Goal: Information Seeking & Learning: Check status

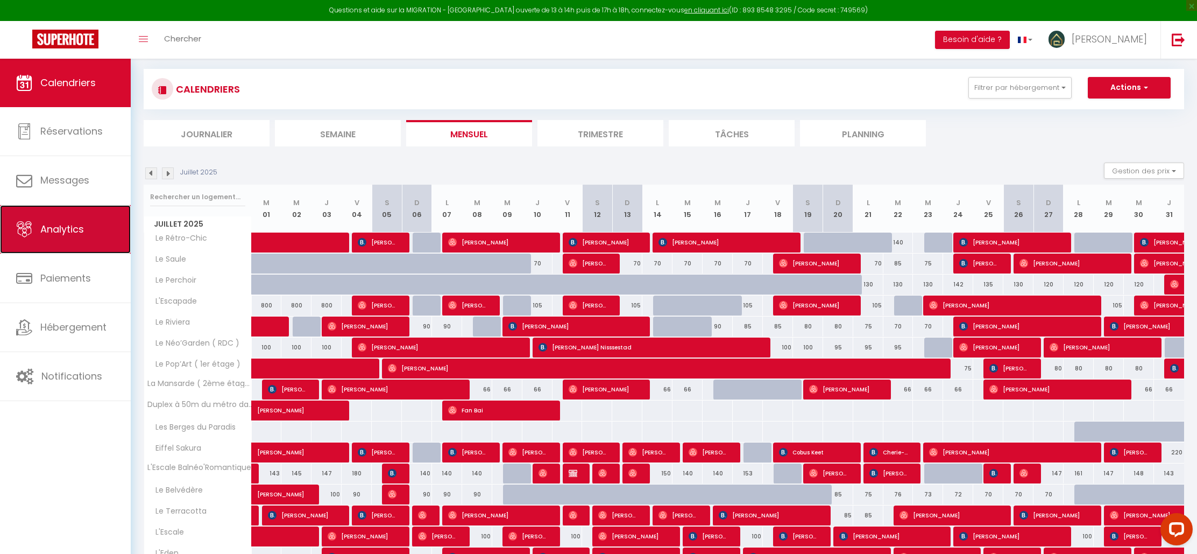
click at [88, 221] on link "Analytics" at bounding box center [65, 229] width 131 height 48
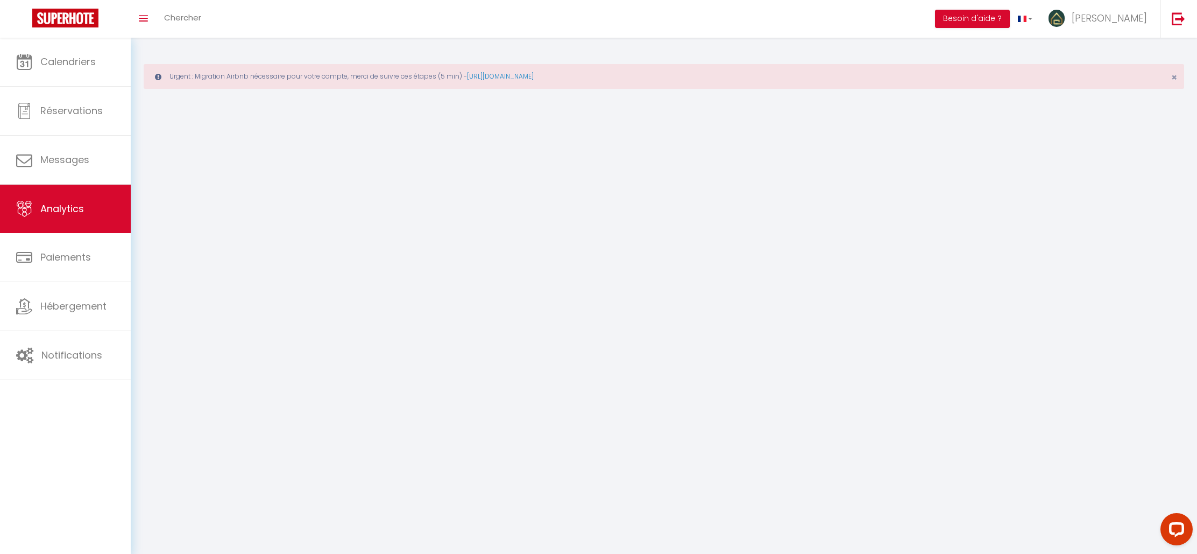
select select "2025"
select select "8"
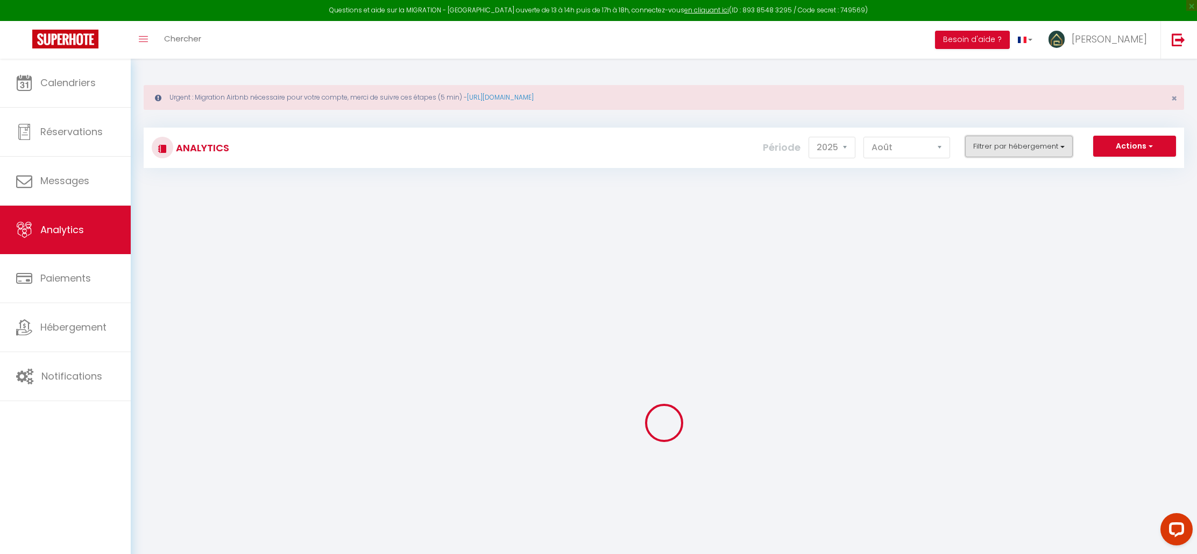
click at [1002, 144] on button "Filtrer par hébergement" at bounding box center [1019, 147] width 108 height 22
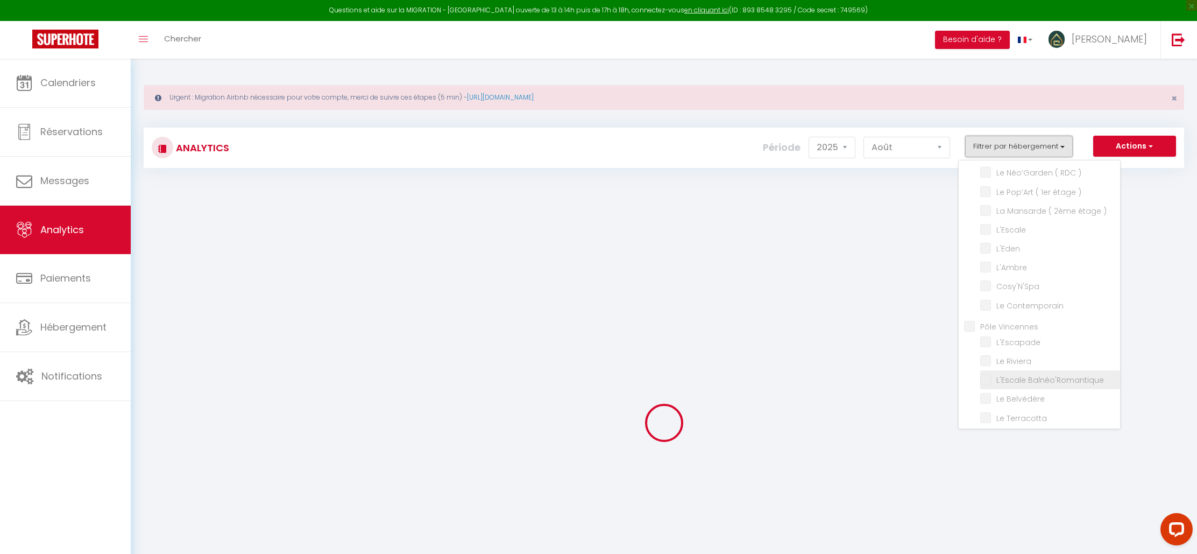
scroll to position [80, 0]
checkbox Disney "false"
checkbox Saule "false"
checkbox \) "false"
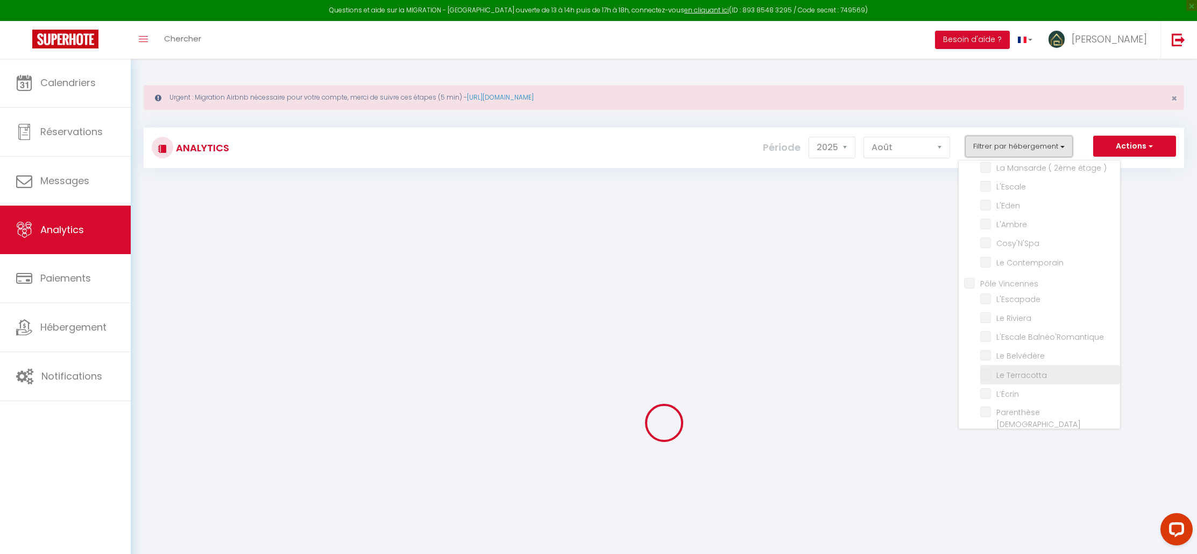
checkbox \) "false"
checkbox input "false"
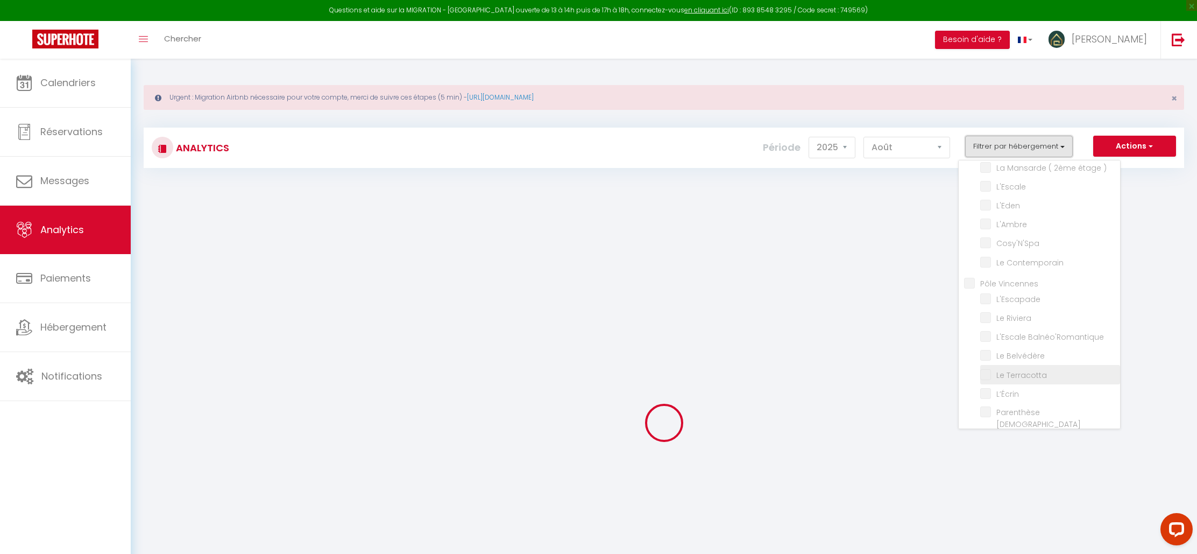
checkbox Contemporain "false"
checkbox Vincennes "false"
checkbox input "false"
checkbox Riviera "false"
checkbox Balnéo\'Romantique "false"
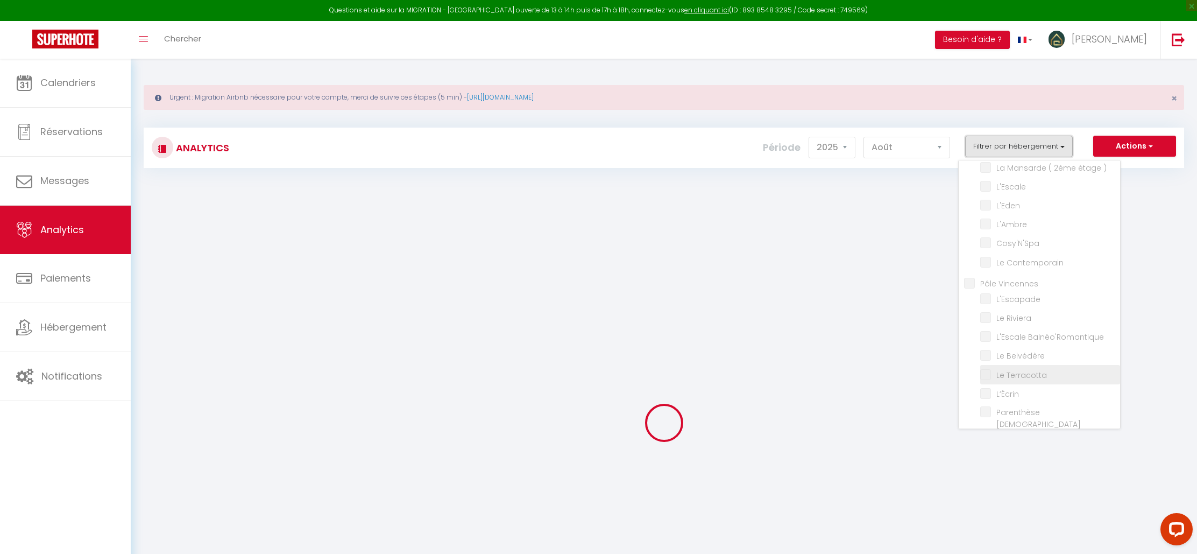
checkbox Belvédère "false"
checkbox Terracotta "false"
checkbox input "false"
checkbox Zen "false"
checkbox Paris "false"
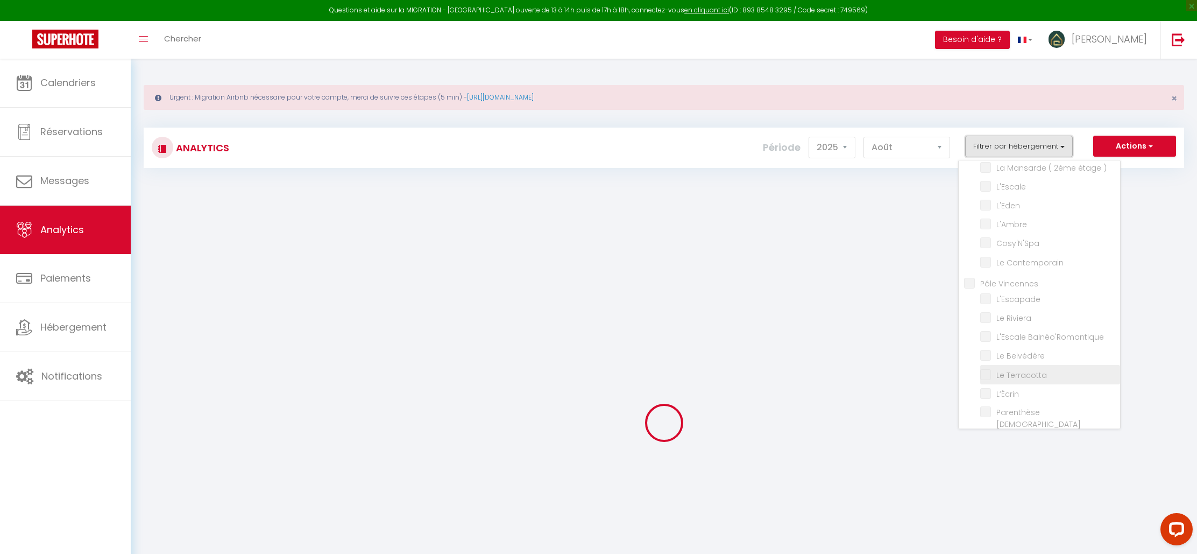
checkbox Rétro-Chic "false"
checkbox Perchoir "false"
checkbox Sakura "false"
checkbox input "false"
checkbox arborée "false"
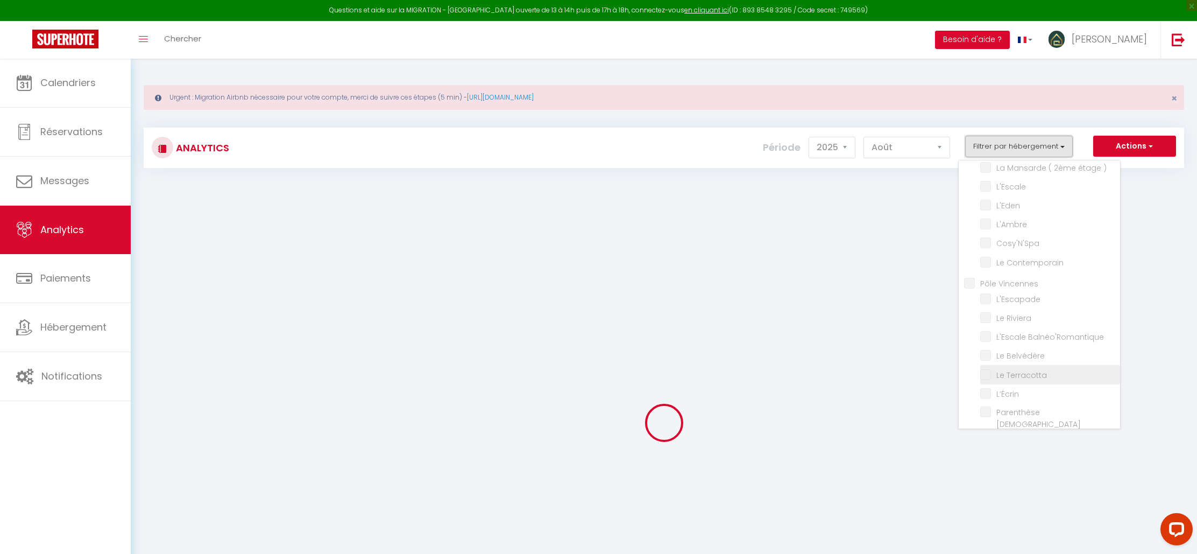
checkbox Paradis "false"
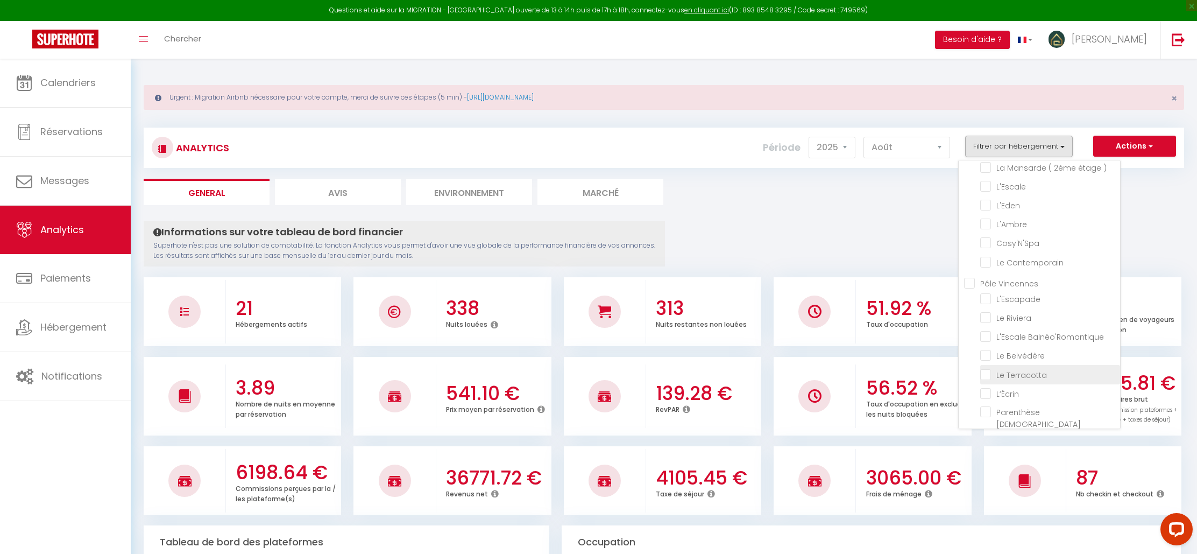
click at [990, 369] on Terracotta "checkbox" at bounding box center [1050, 373] width 140 height 11
checkbox Terracotta "true"
checkbox Saule "false"
checkbox \) "false"
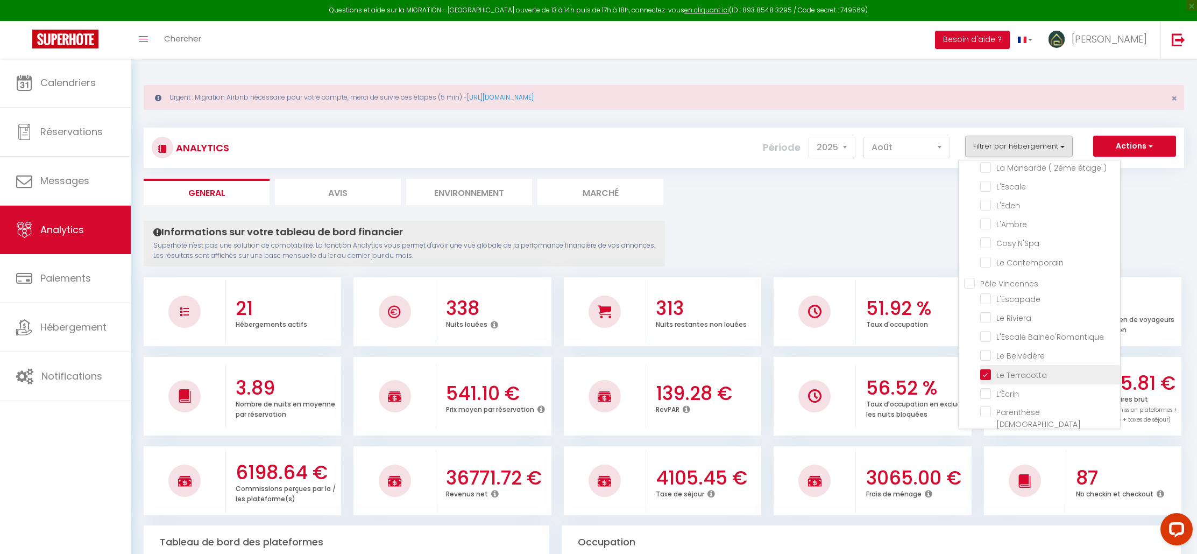
checkbox \) "false"
checkbox input "false"
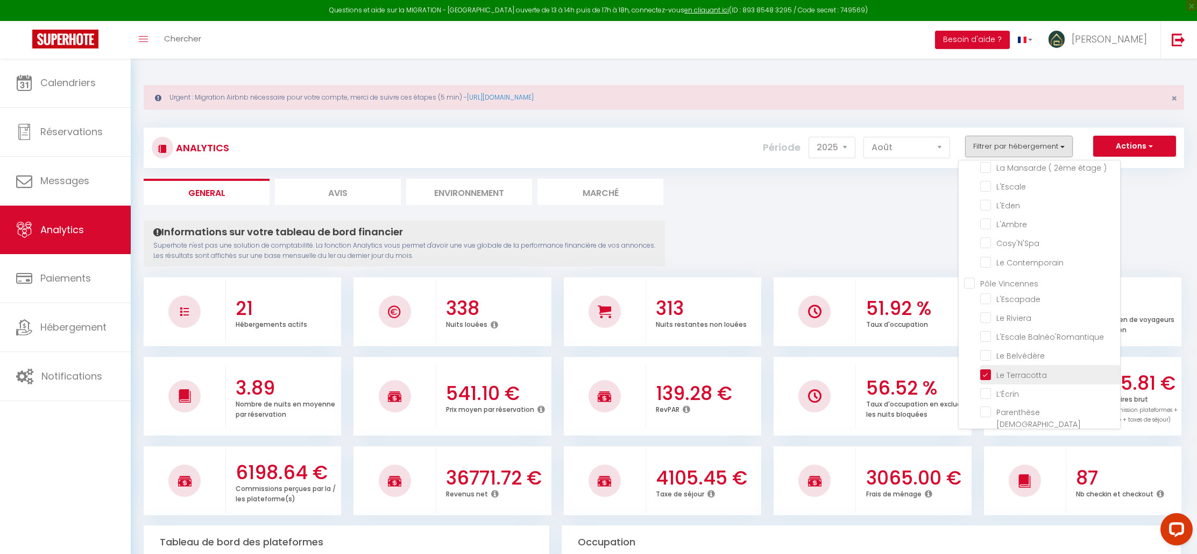
checkbox Contemporain "false"
checkbox input "false"
checkbox Riviera "false"
checkbox Balnéo\'Romantique "false"
checkbox Belvédère "false"
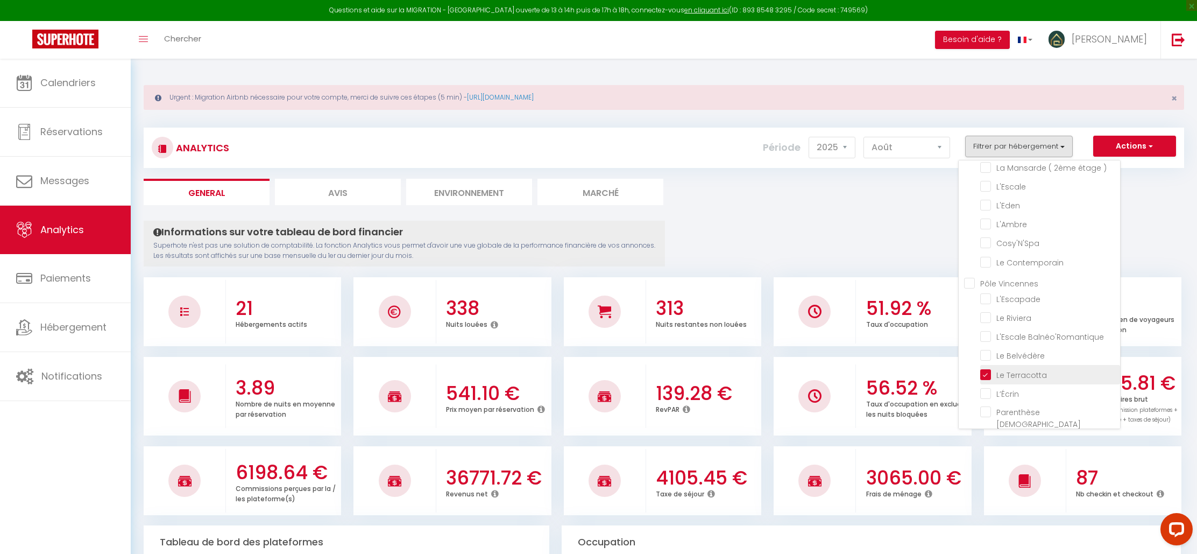
checkbox input "false"
checkbox Zen "false"
checkbox Rétro-Chic "false"
checkbox Perchoir "false"
checkbox Sakura "false"
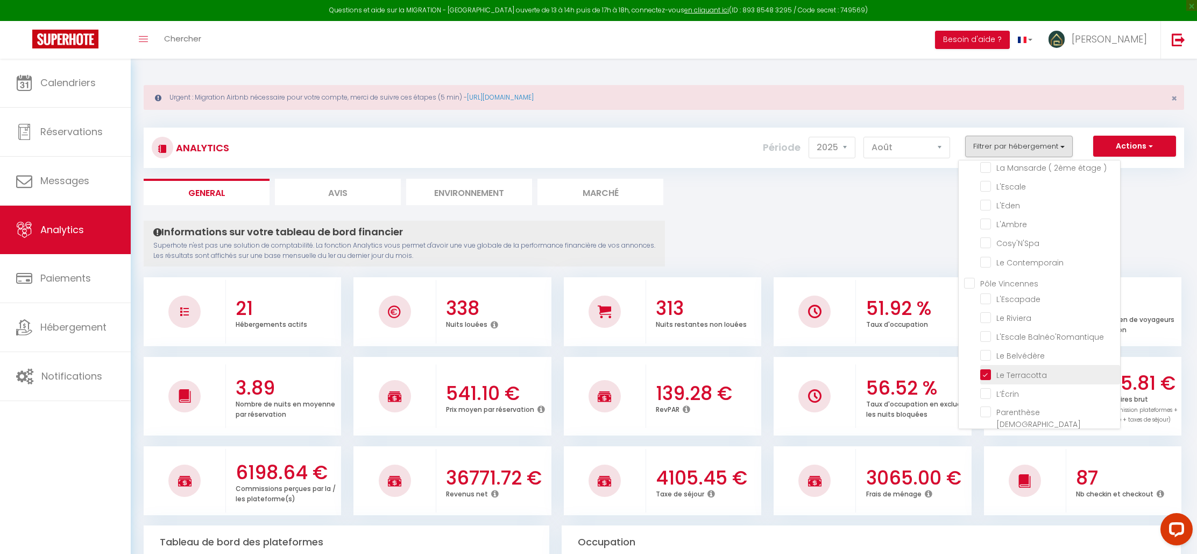
checkbox arborée "false"
checkbox Paradis "false"
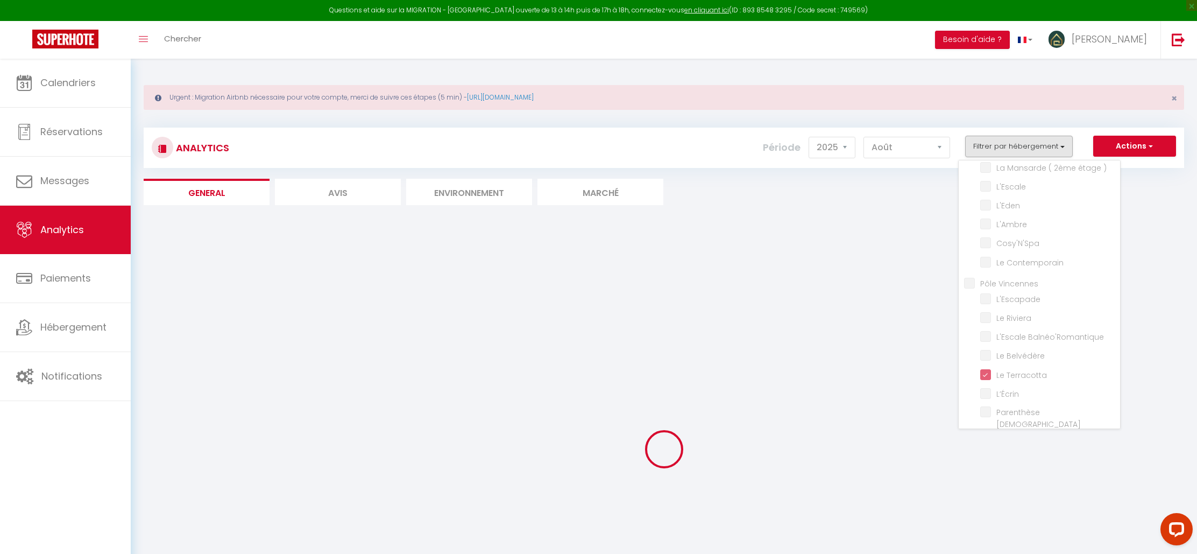
checkbox Saule "false"
checkbox \) "false"
checkbox input "false"
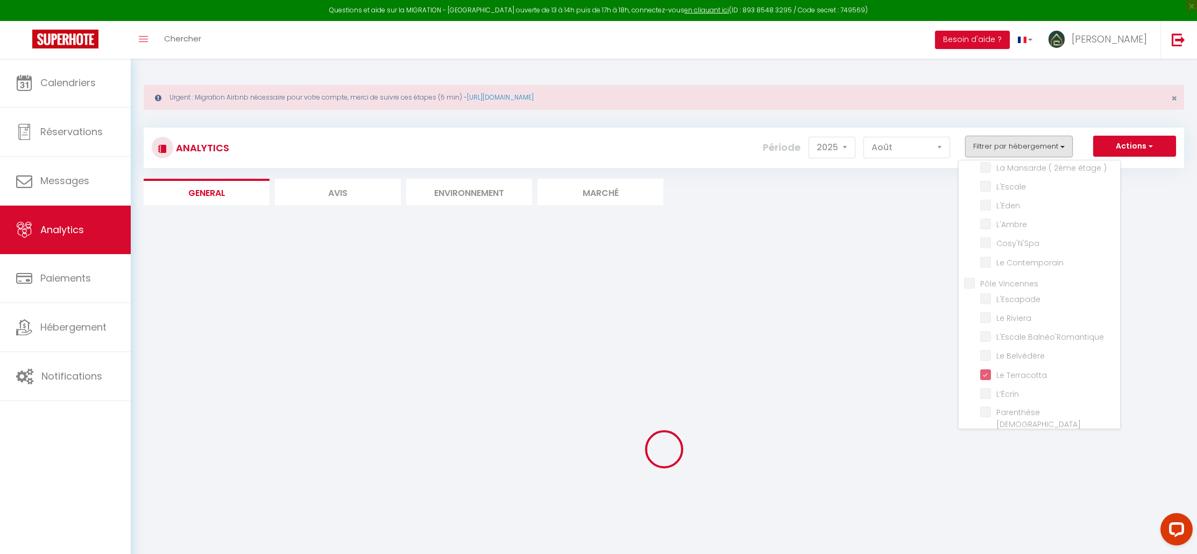
checkbox input "false"
checkbox Contemporain "false"
checkbox input "false"
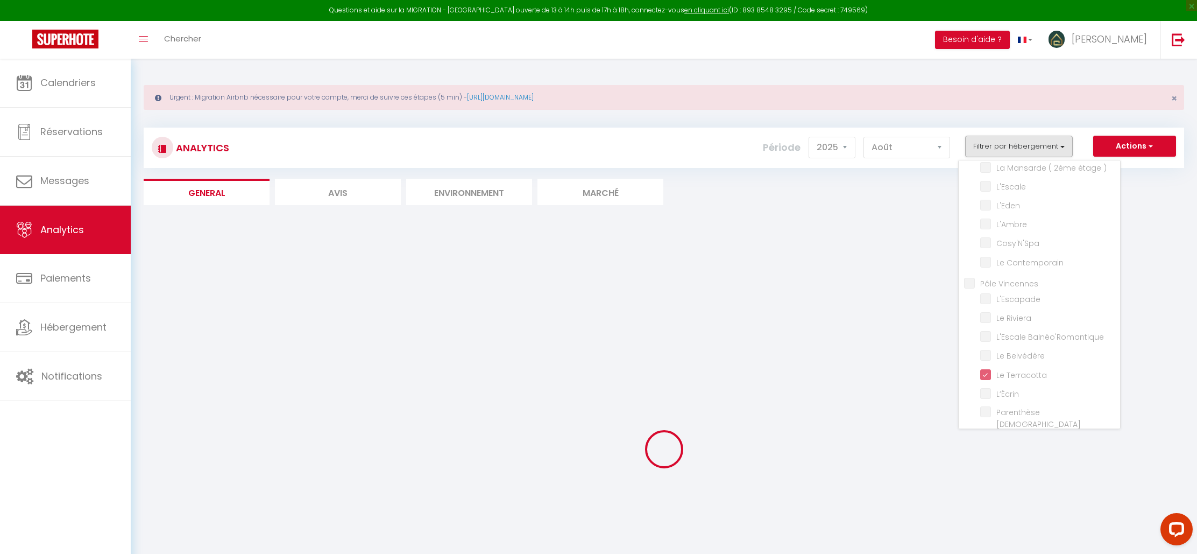
checkbox Riviera "false"
checkbox Balnéo\'Romantique "false"
checkbox Belvédère "false"
checkbox input "false"
checkbox Zen "false"
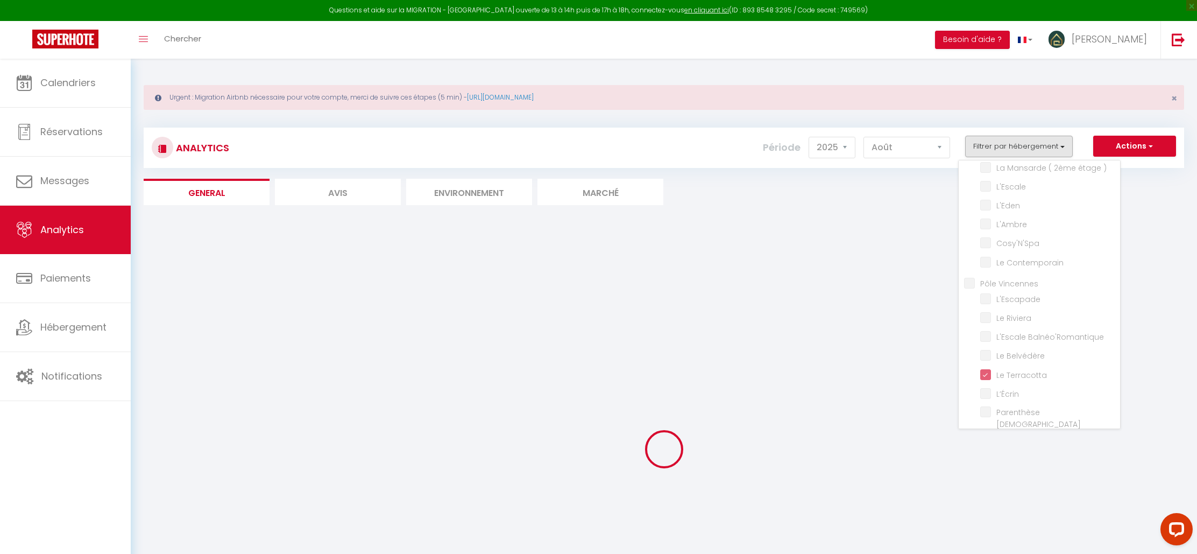
checkbox Rétro-Chic "false"
checkbox Perchoir "false"
checkbox Sakura "false"
checkbox arborée "false"
checkbox Paradis "false"
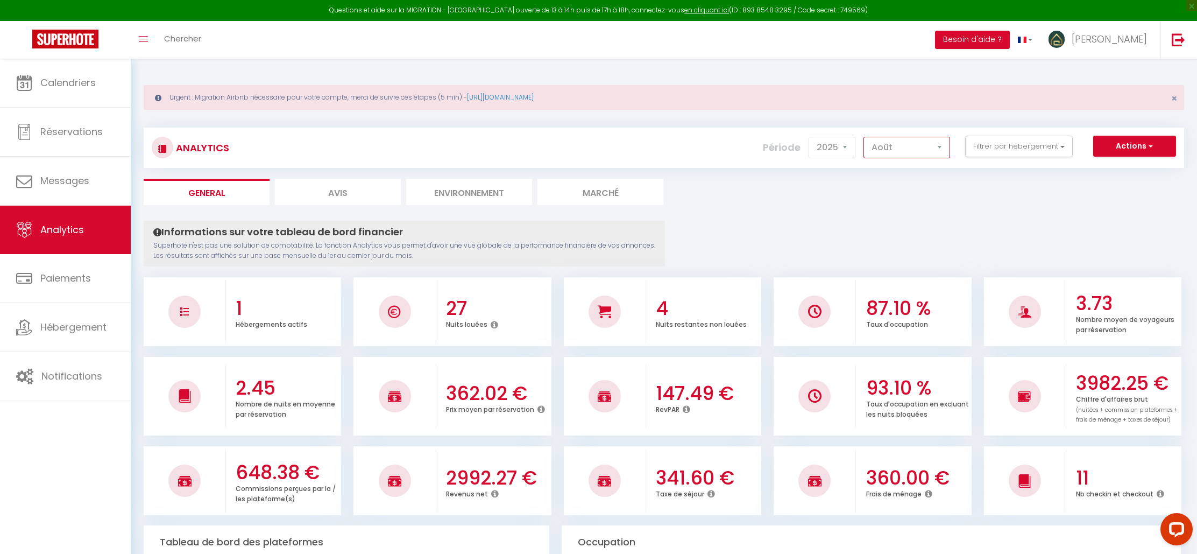
click at [901, 148] on select "[PERSON_NAME] Mars Avril Mai Juin Juillet Août Septembre Octobre Novembre Décem…" at bounding box center [906, 148] width 87 height 22
click at [902, 149] on select "[PERSON_NAME] Mars Avril Mai Juin Juillet Août Septembre Octobre Novembre Décem…" at bounding box center [906, 148] width 87 height 22
select select "10"
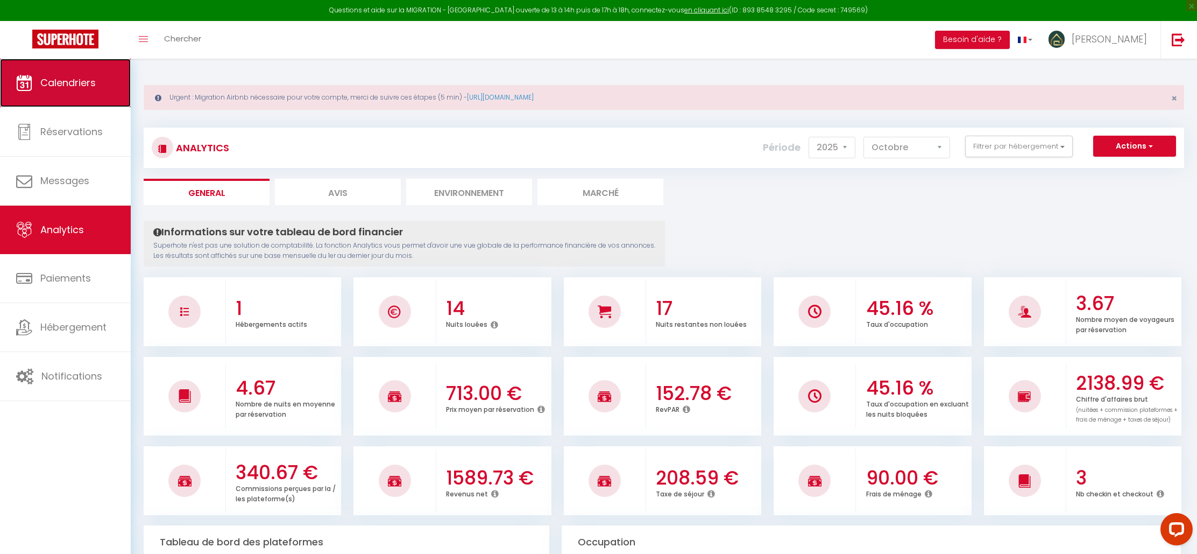
click at [80, 77] on span "Calendriers" at bounding box center [67, 82] width 55 height 13
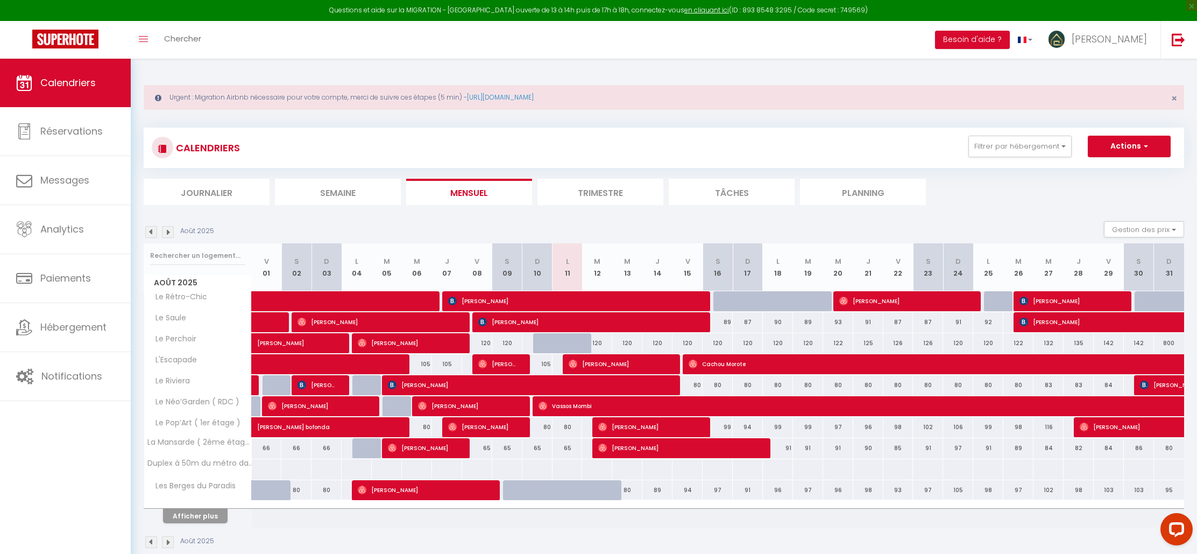
click at [149, 232] on img at bounding box center [151, 232] width 12 height 12
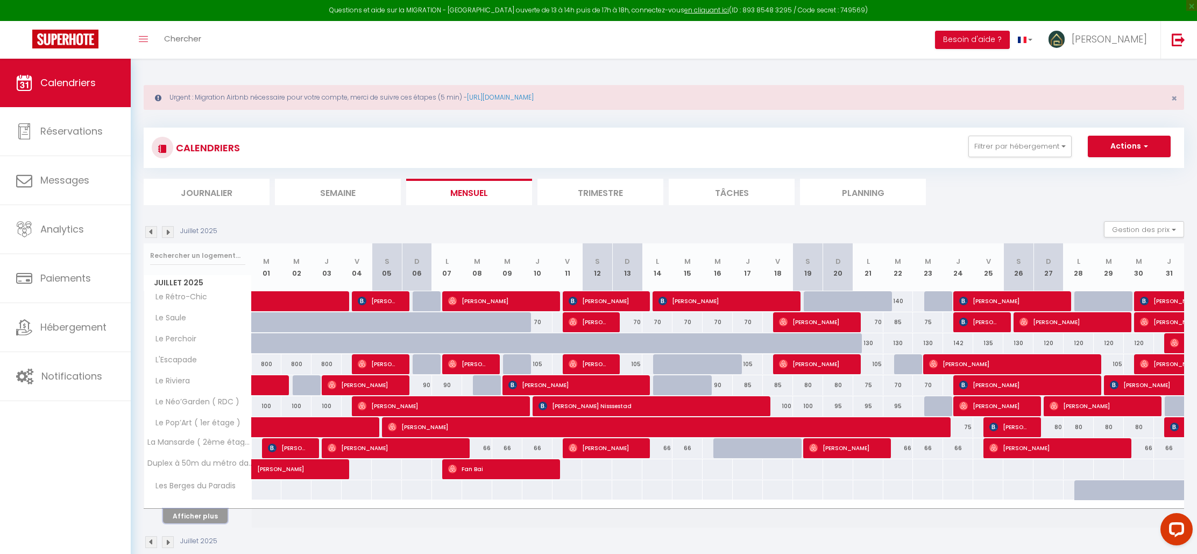
click at [203, 515] on button "Afficher plus" at bounding box center [195, 515] width 65 height 15
